Goal: Information Seeking & Learning: Learn about a topic

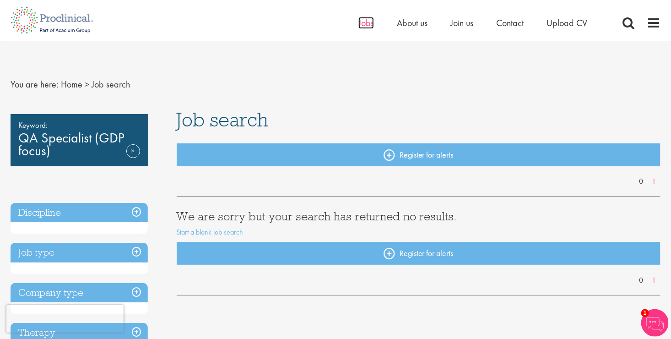
click at [363, 27] on span "Jobs" at bounding box center [366, 23] width 16 height 12
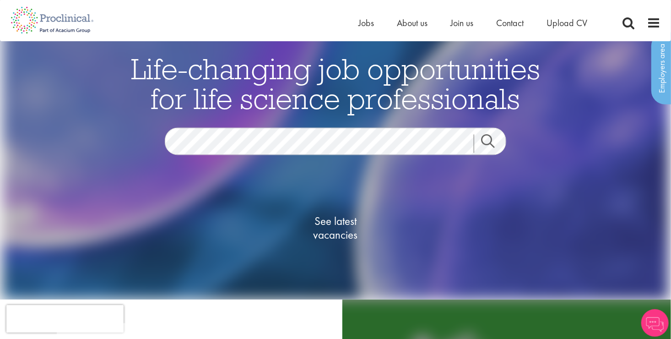
scroll to position [137, 0]
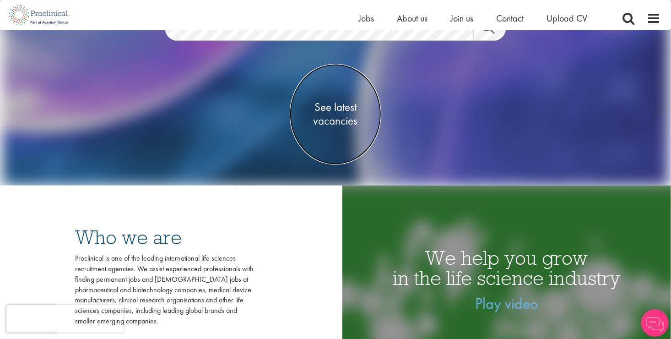
click at [337, 113] on span "See latest vacancies" at bounding box center [336, 114] width 92 height 27
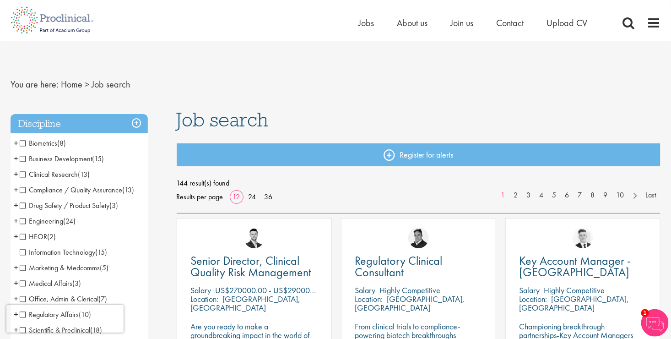
click at [21, 193] on span "Compliance / Quality Assurance" at bounding box center [71, 190] width 103 height 10
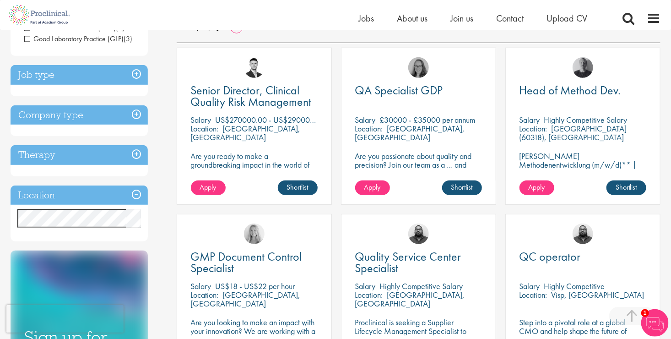
scroll to position [137, 0]
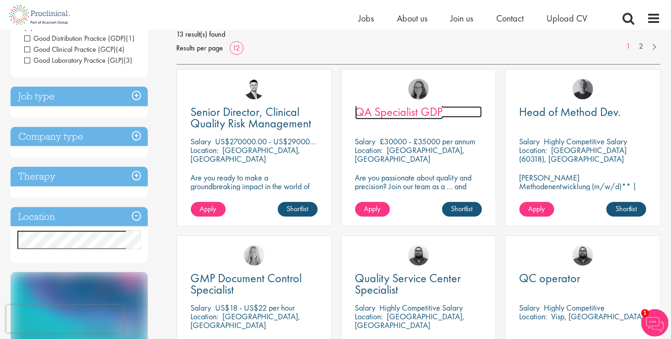
click at [426, 111] on span "QA Specialist GDP" at bounding box center [399, 112] width 88 height 16
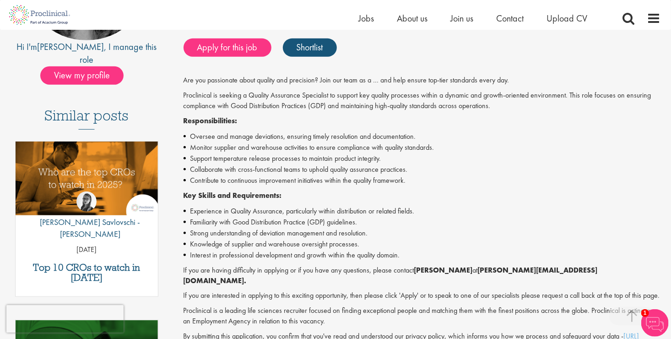
scroll to position [275, 0]
